Goal: Task Accomplishment & Management: Manage account settings

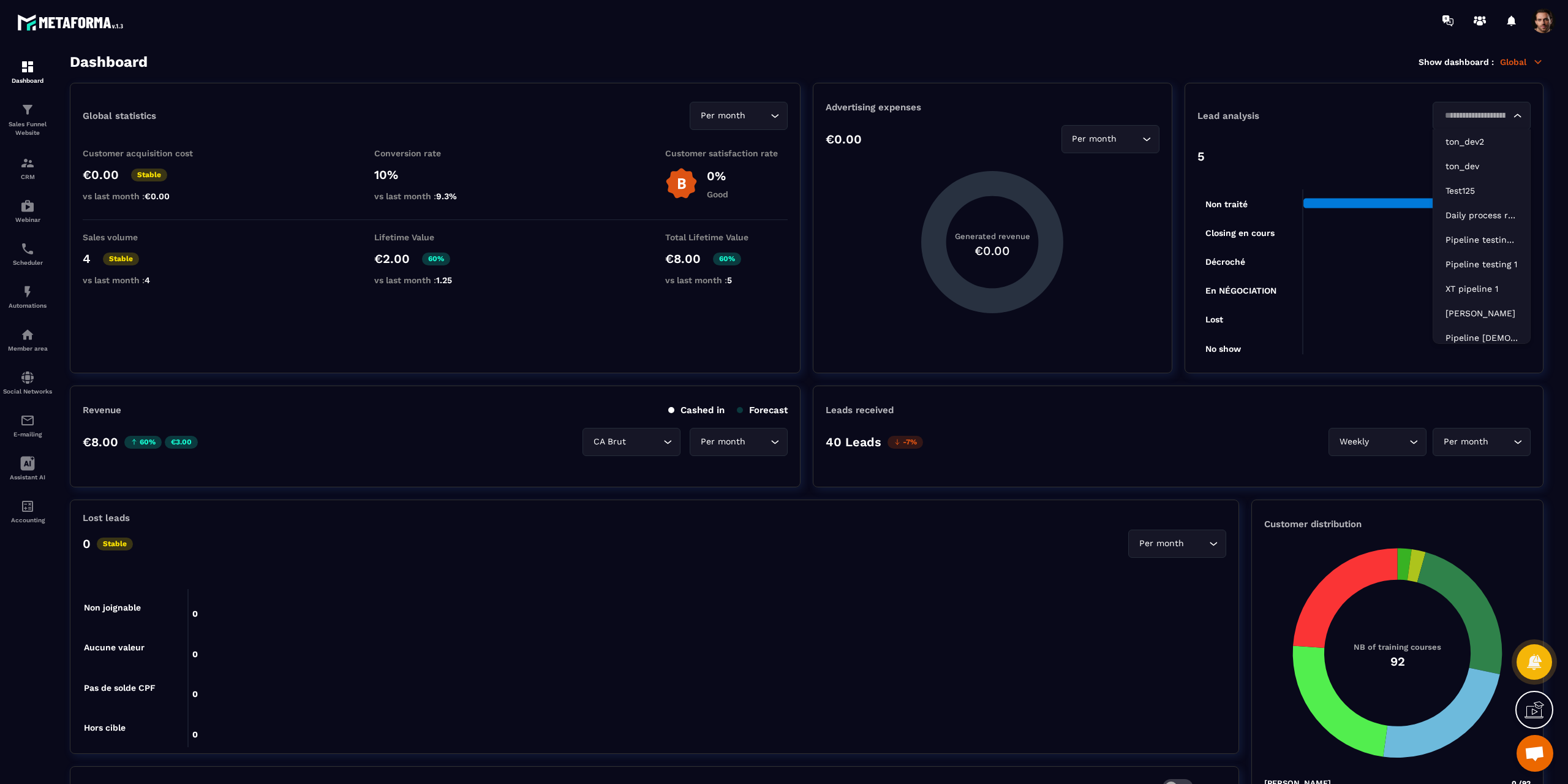
click at [1515, 112] on icon "Search for option" at bounding box center [1518, 115] width 12 height 12
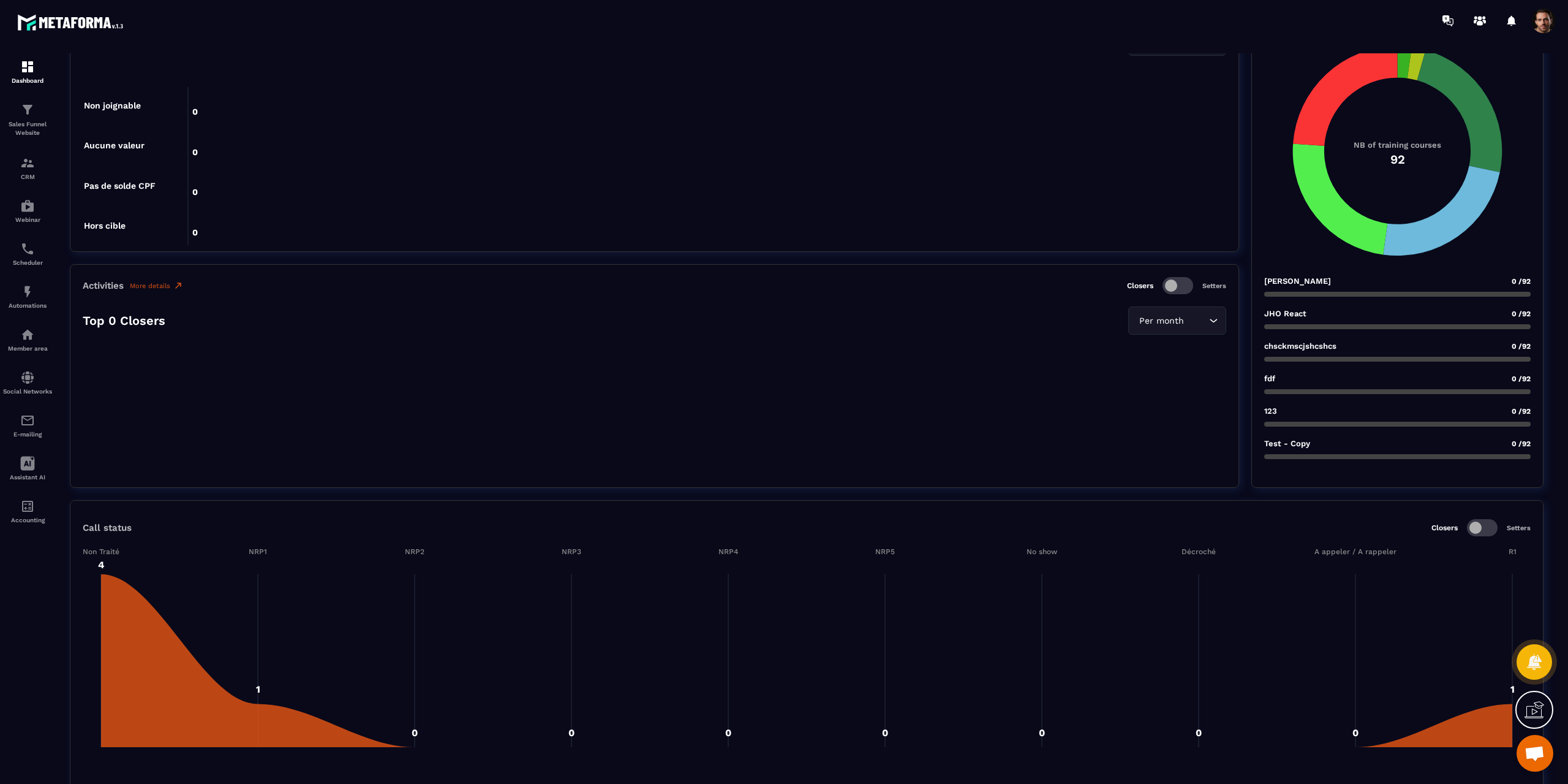
scroll to position [490, 0]
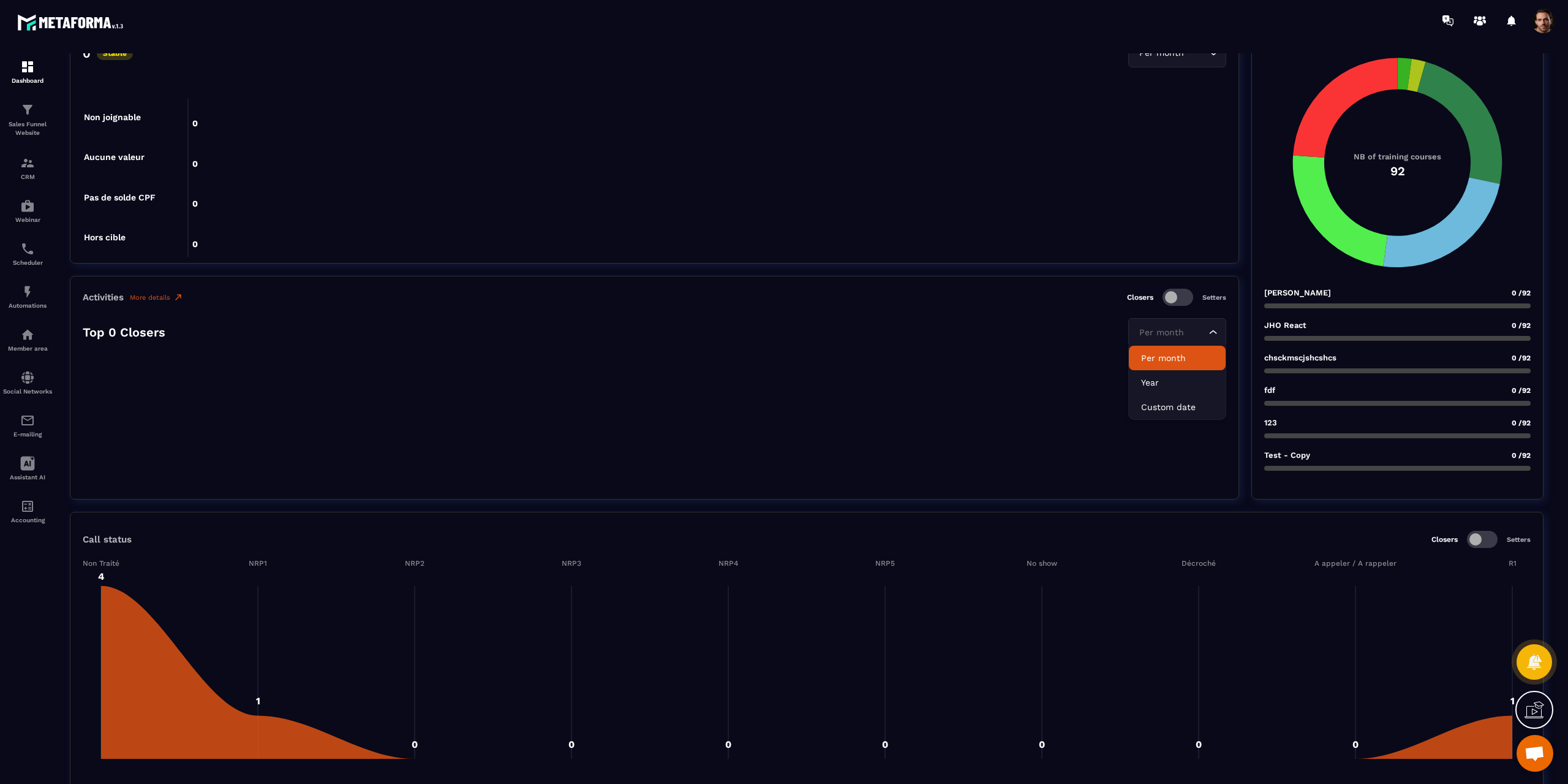
click at [1155, 341] on div "Per month Loading..." at bounding box center [1177, 332] width 98 height 28
click at [1148, 387] on p "Year" at bounding box center [1177, 382] width 72 height 12
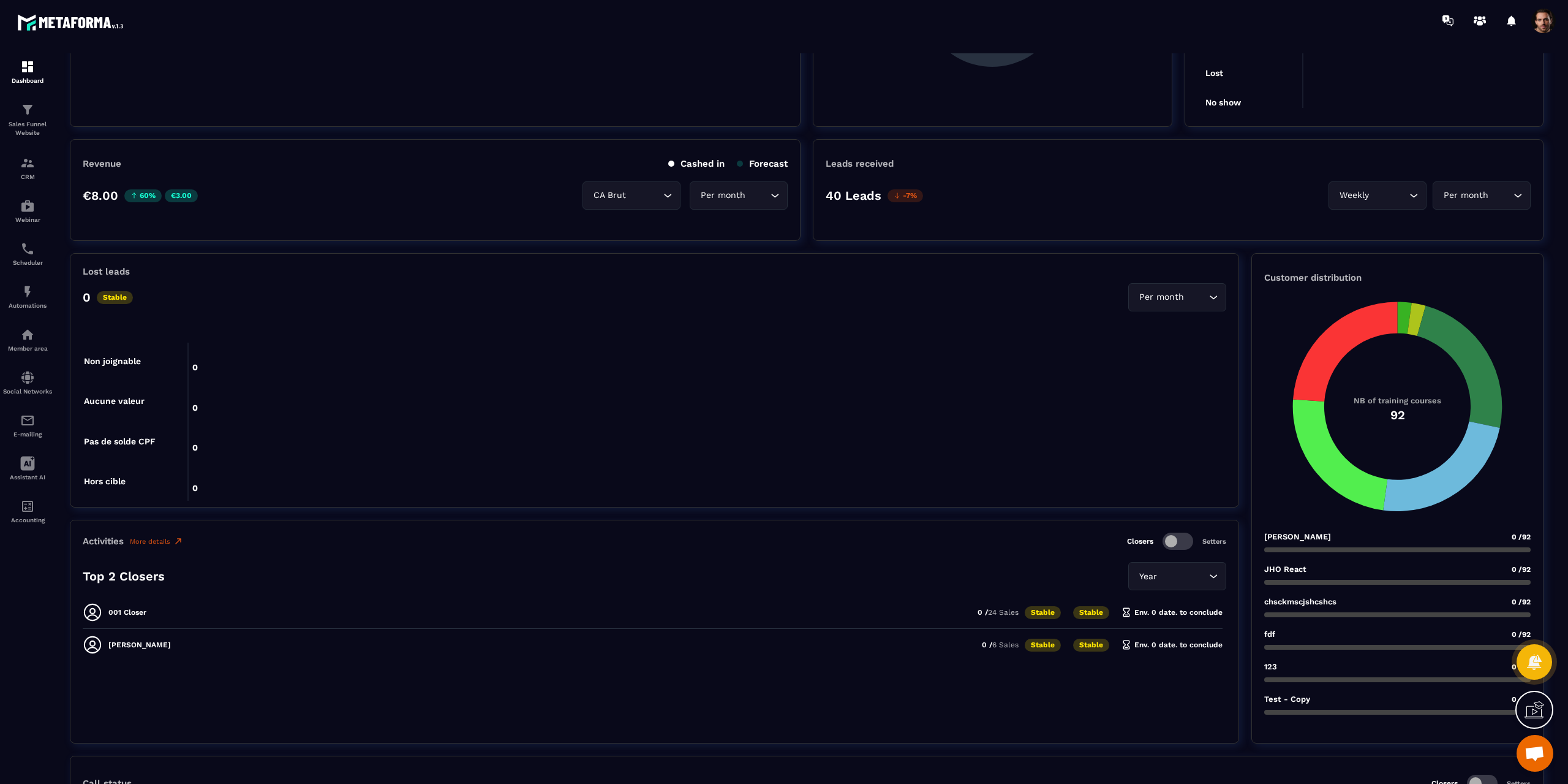
scroll to position [245, 0]
click at [1175, 296] on div "Per month" at bounding box center [1170, 299] width 72 height 13
click at [1160, 347] on p "Year" at bounding box center [1177, 348] width 72 height 12
click at [1207, 296] on div "Year Loading..." at bounding box center [1177, 298] width 98 height 28
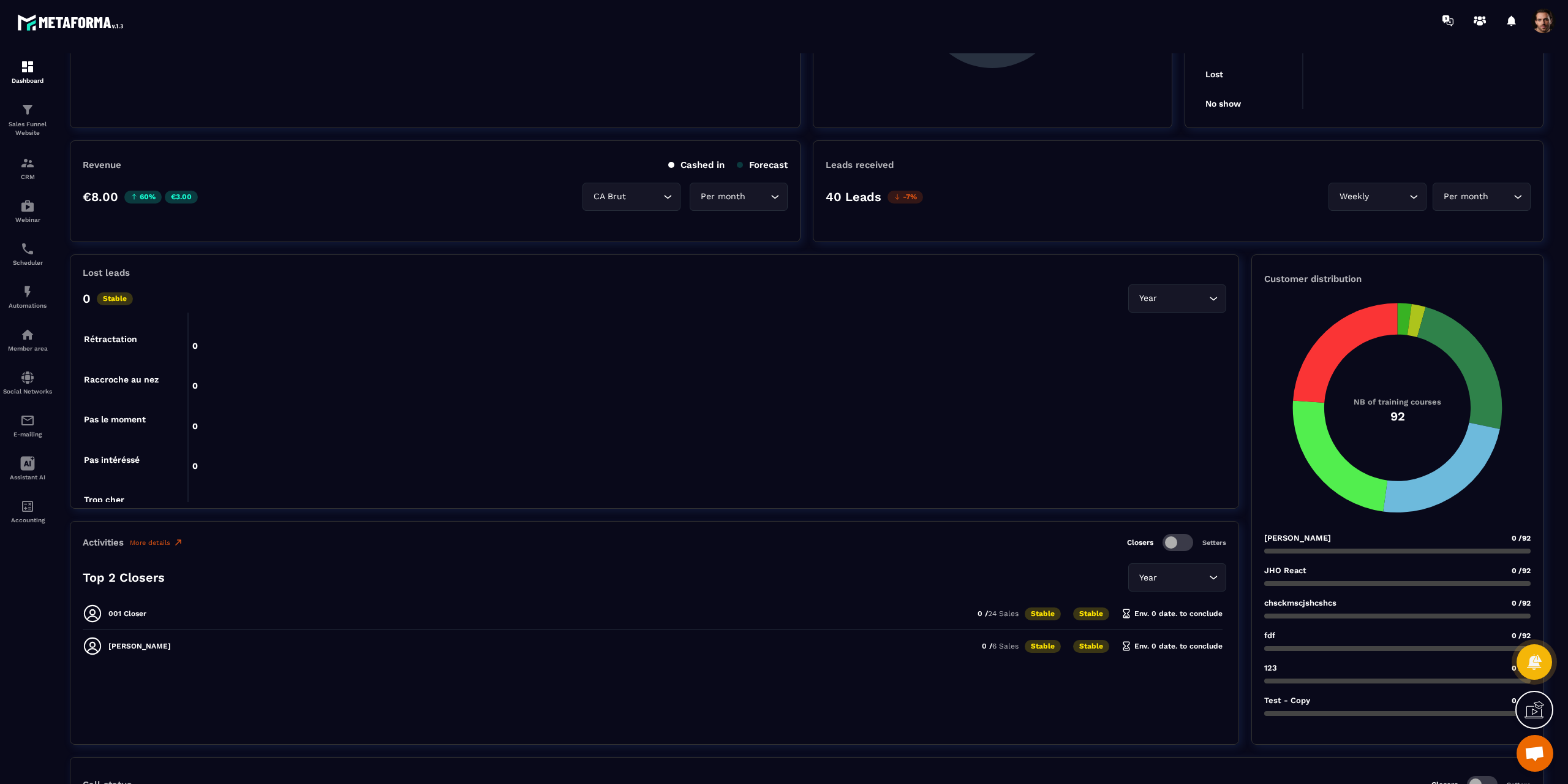
click at [112, 608] on div "001 Closer 0 / 24 Sales Stable Stable Env. 0 date. to conclude" at bounding box center [652, 617] width 1140 height 26
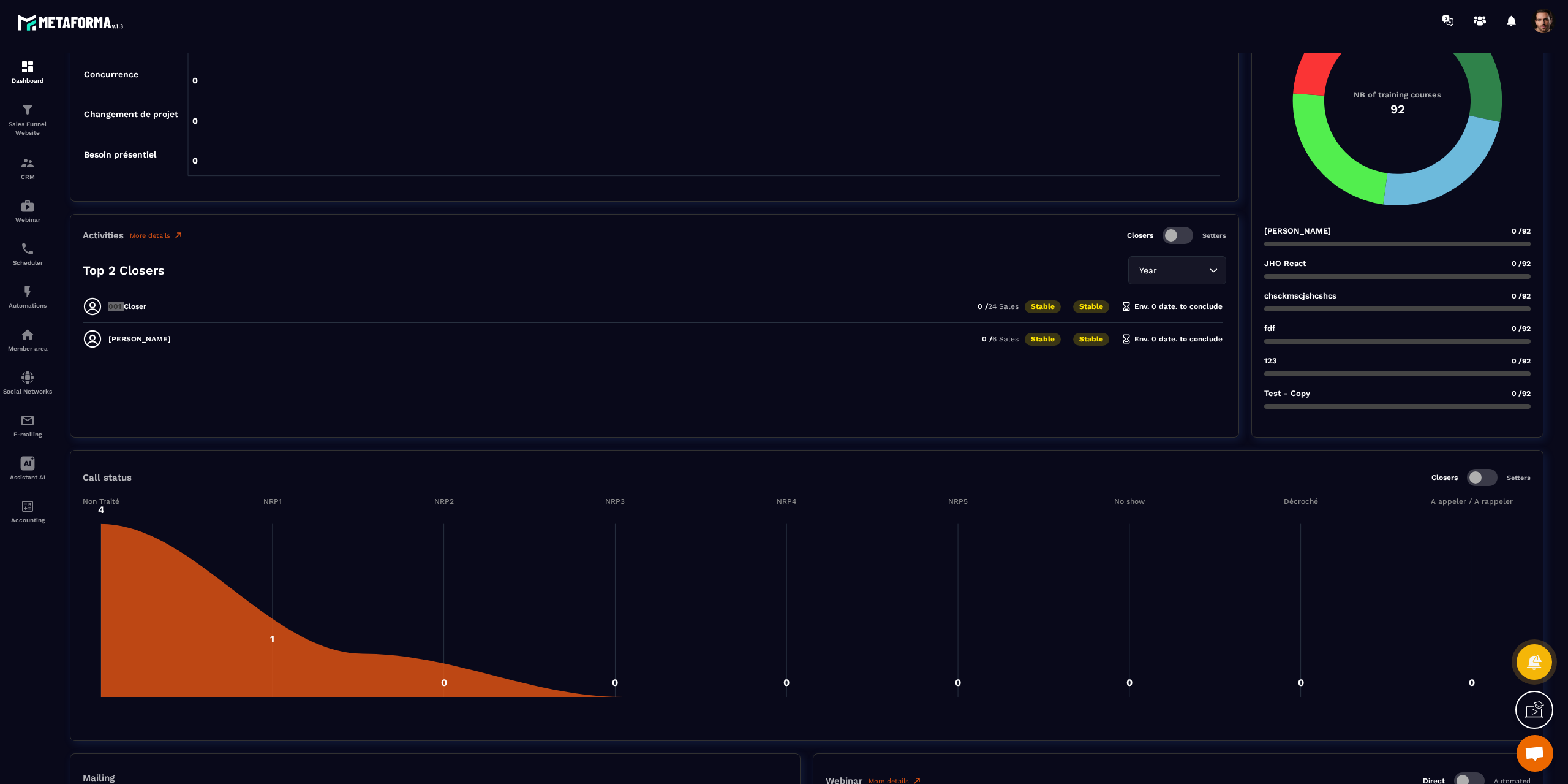
scroll to position [639, 0]
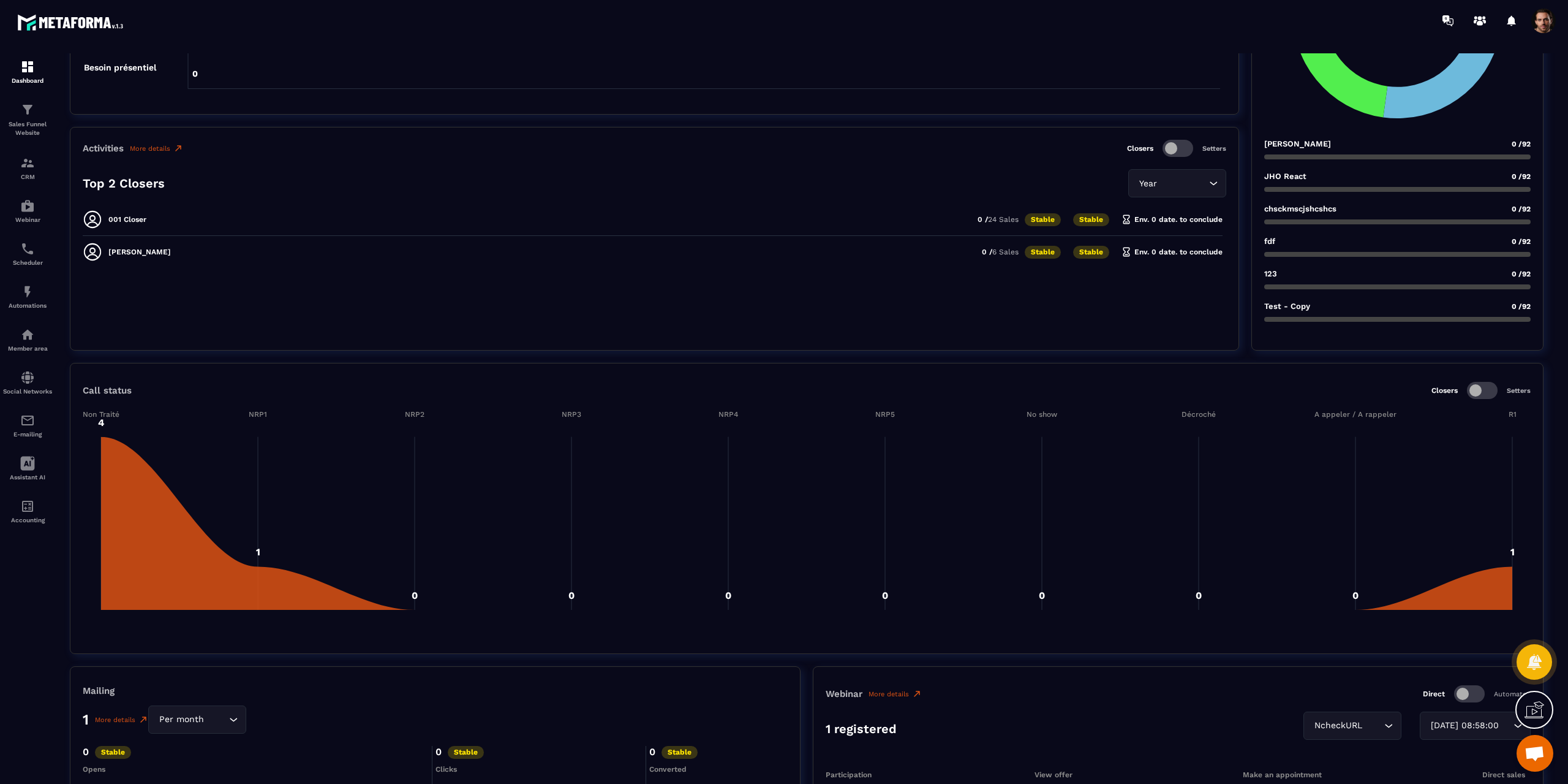
click at [1480, 389] on span at bounding box center [1482, 391] width 31 height 18
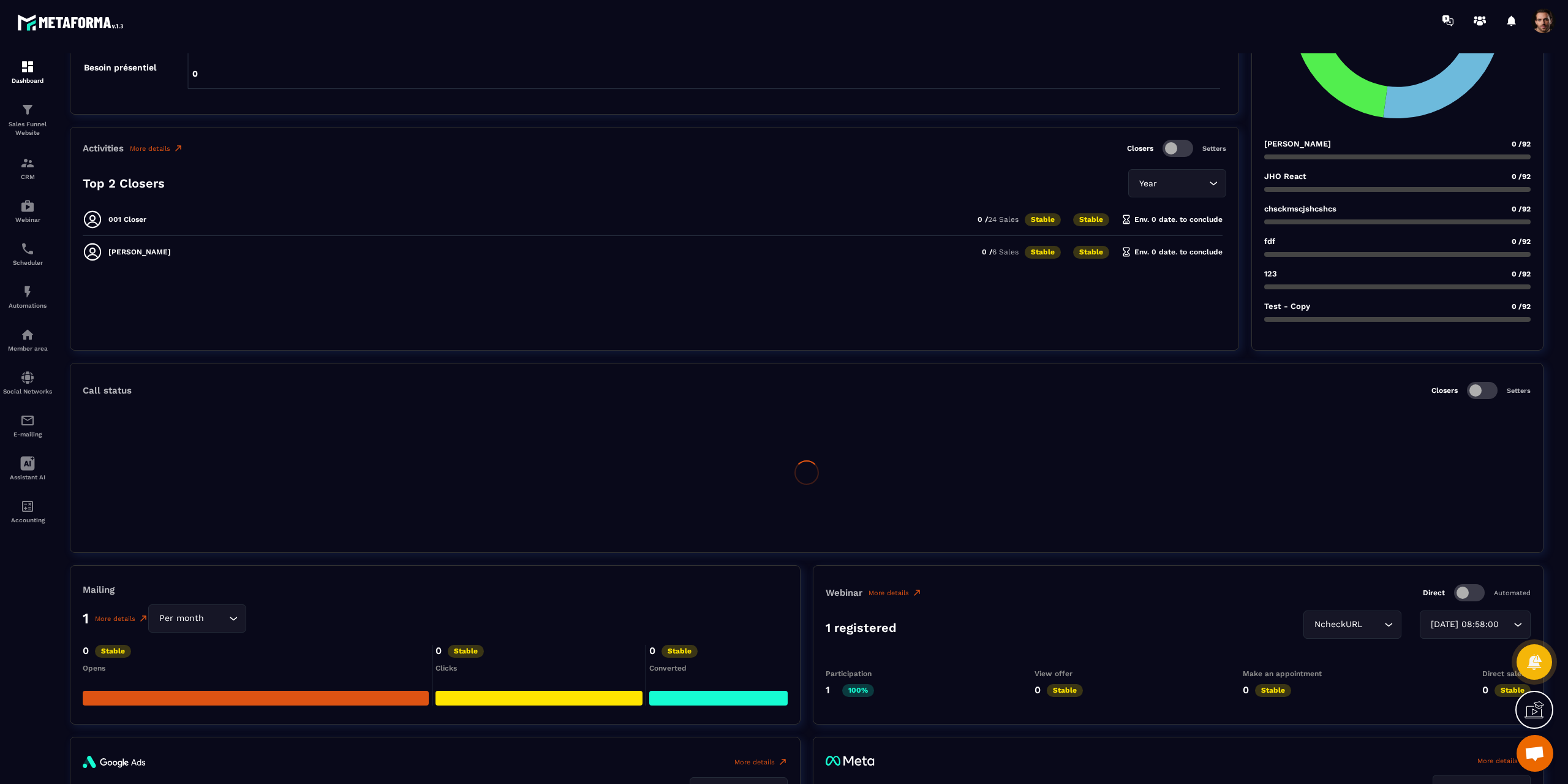
click at [1476, 391] on span at bounding box center [1482, 391] width 31 height 18
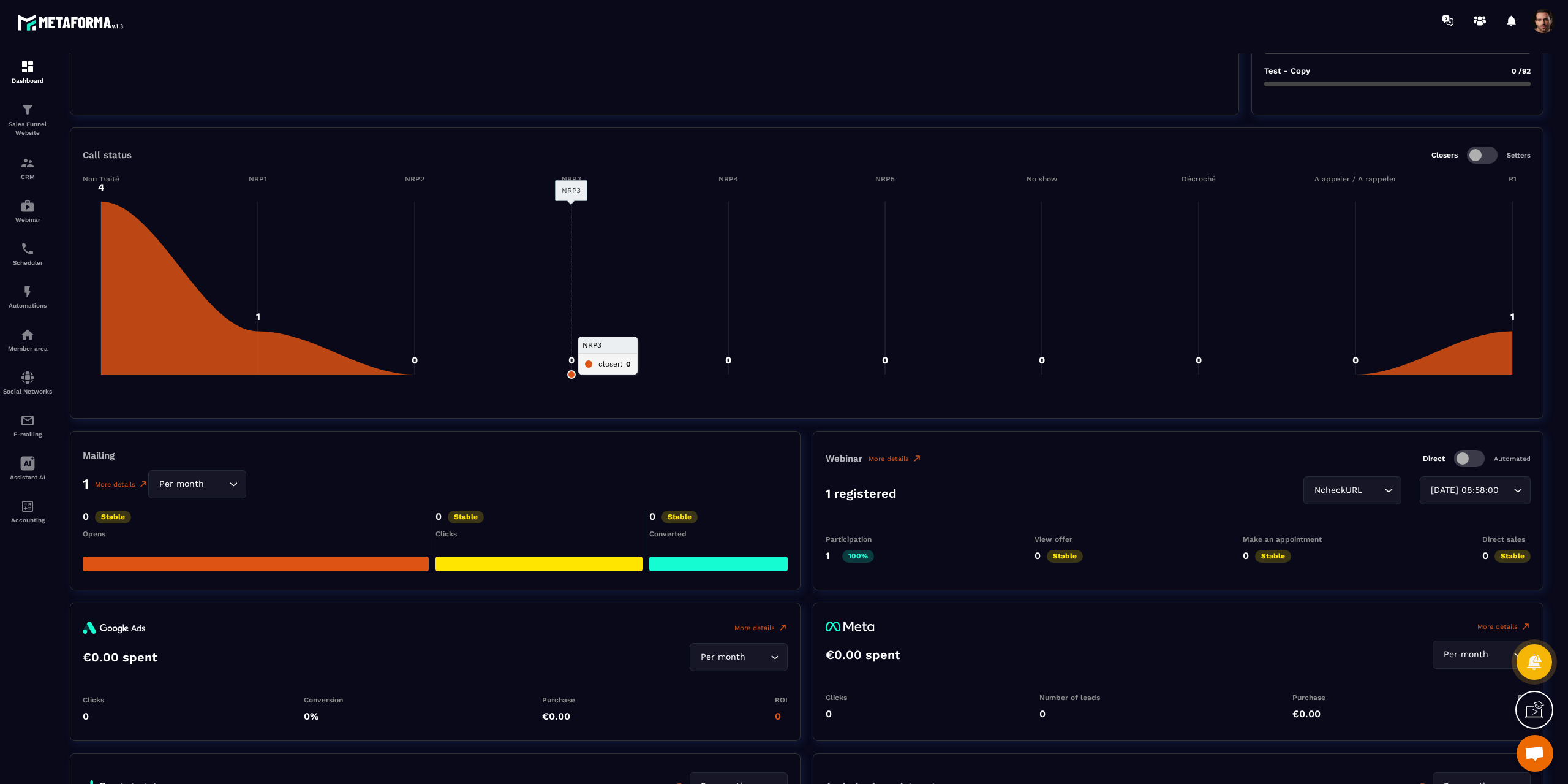
scroll to position [884, 0]
